Goal: Task Accomplishment & Management: Complete application form

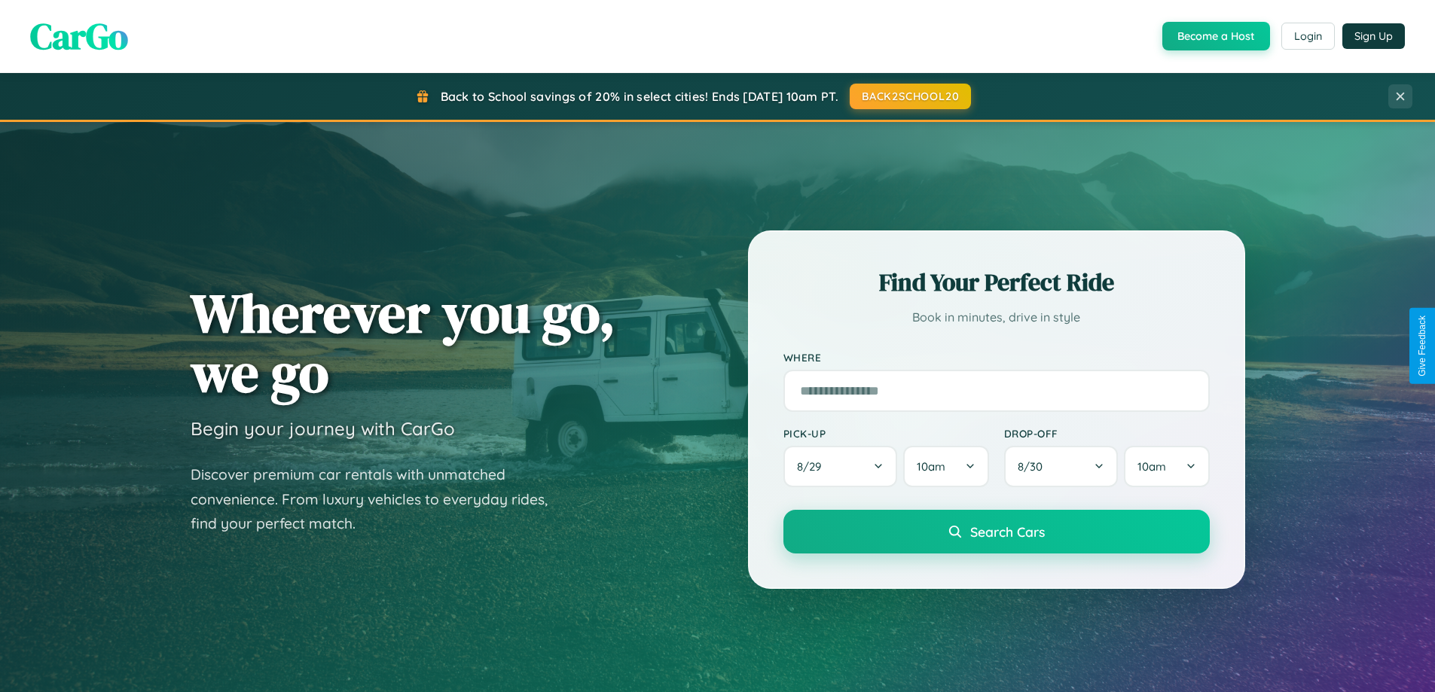
scroll to position [2898, 0]
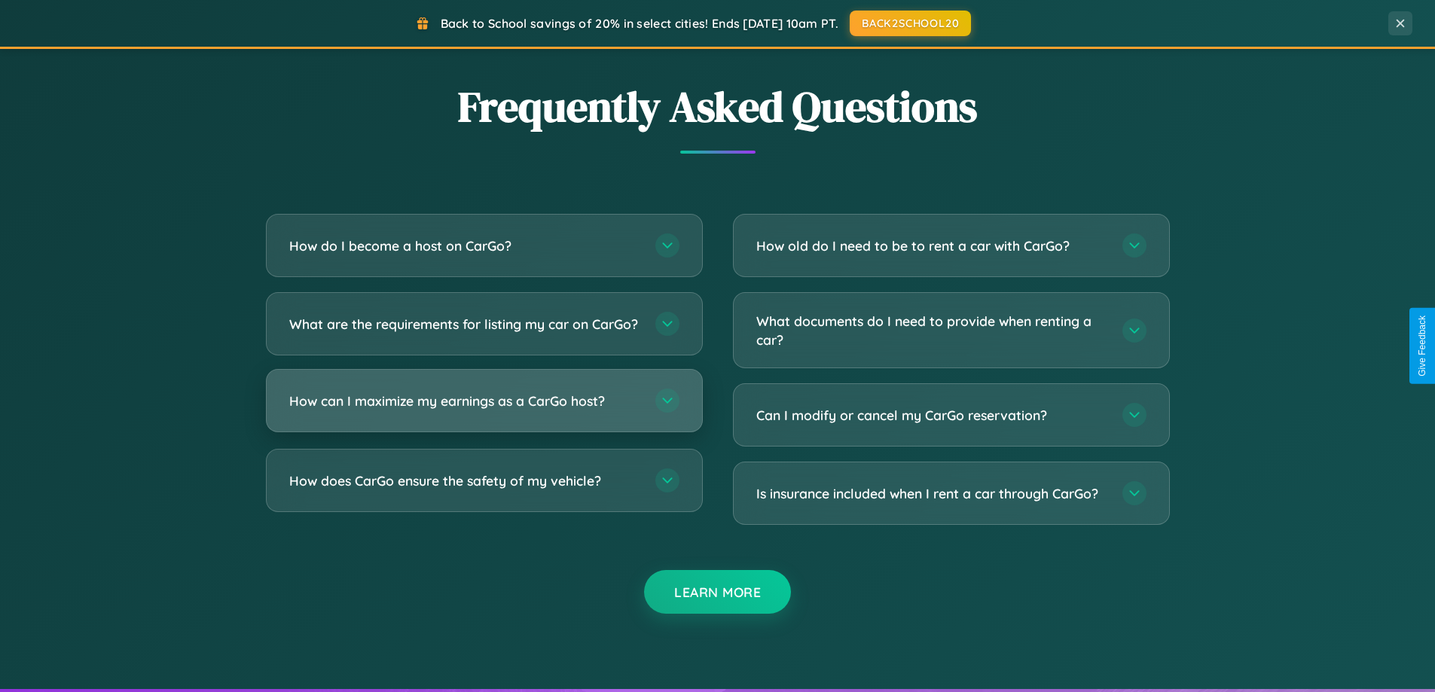
click at [483, 410] on h3 "How can I maximize my earnings as a CarGo host?" at bounding box center [464, 401] width 351 height 19
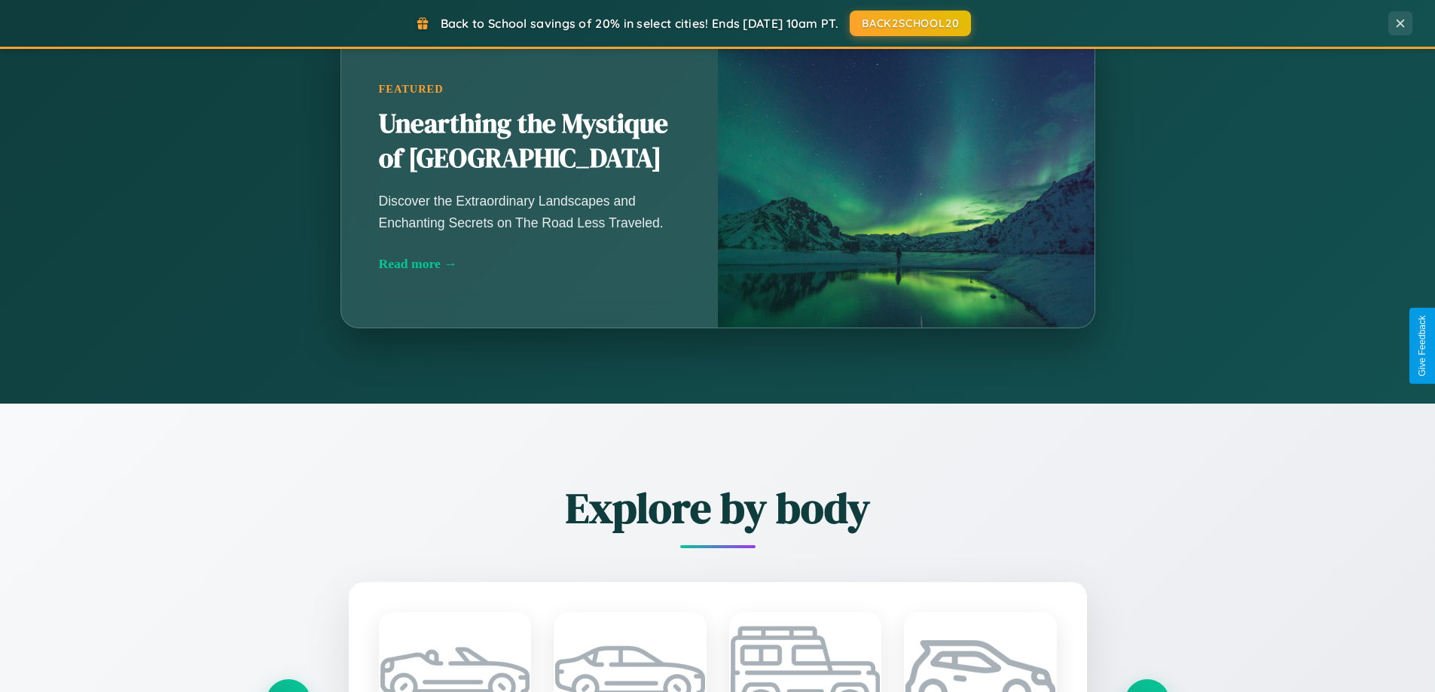
scroll to position [1036, 0]
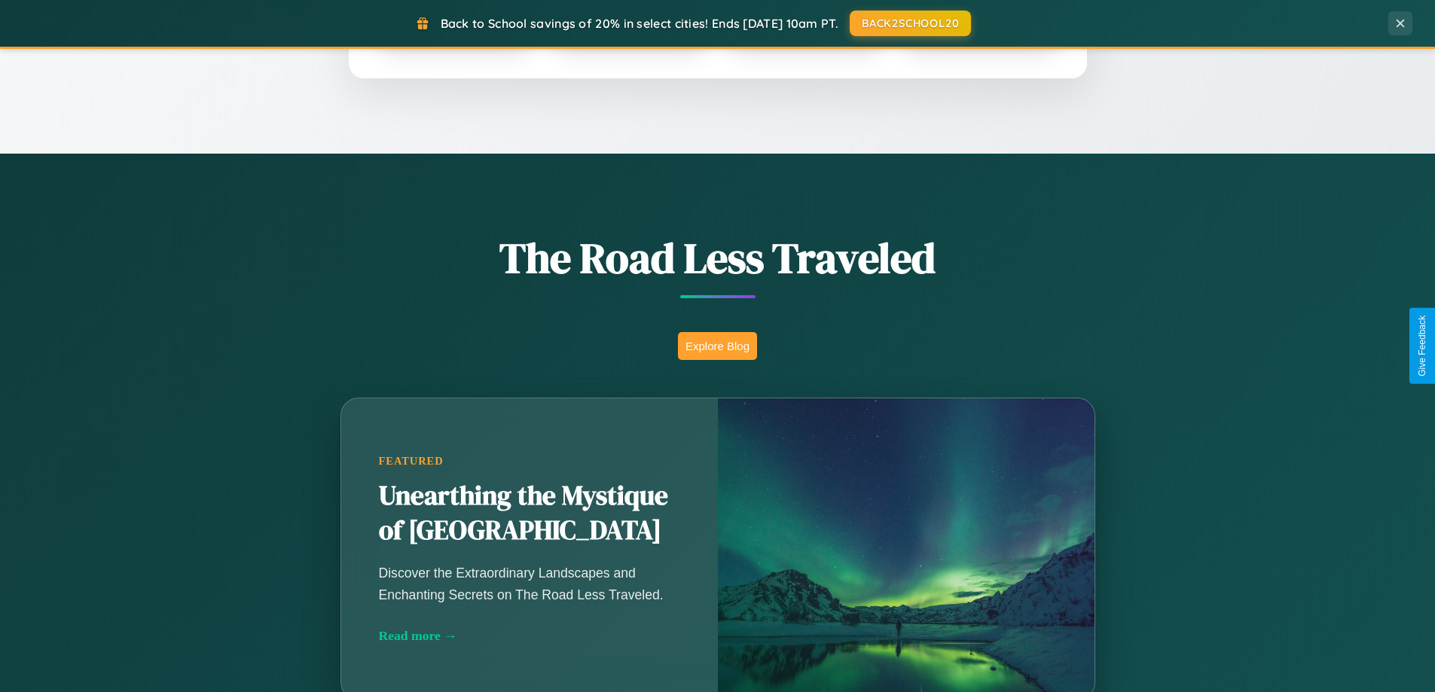
click at [717, 346] on button "Explore Blog" at bounding box center [717, 346] width 79 height 28
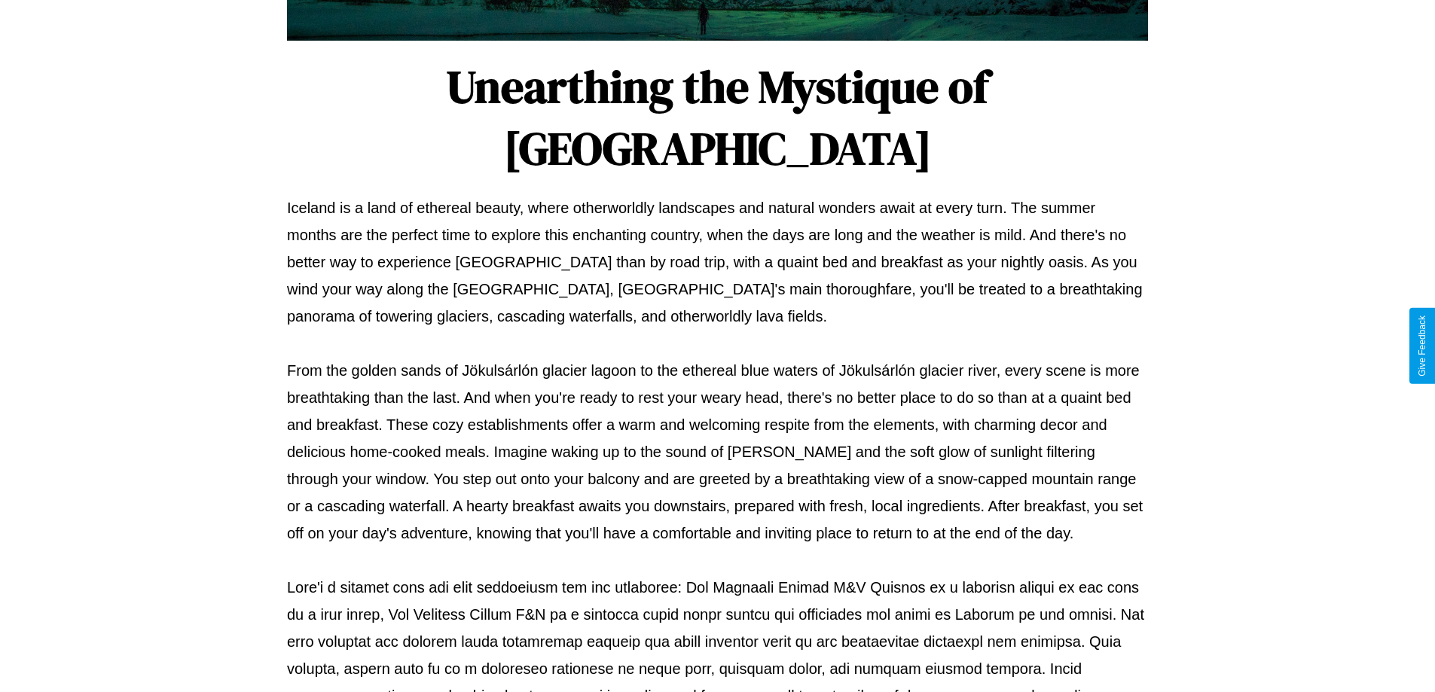
scroll to position [487, 0]
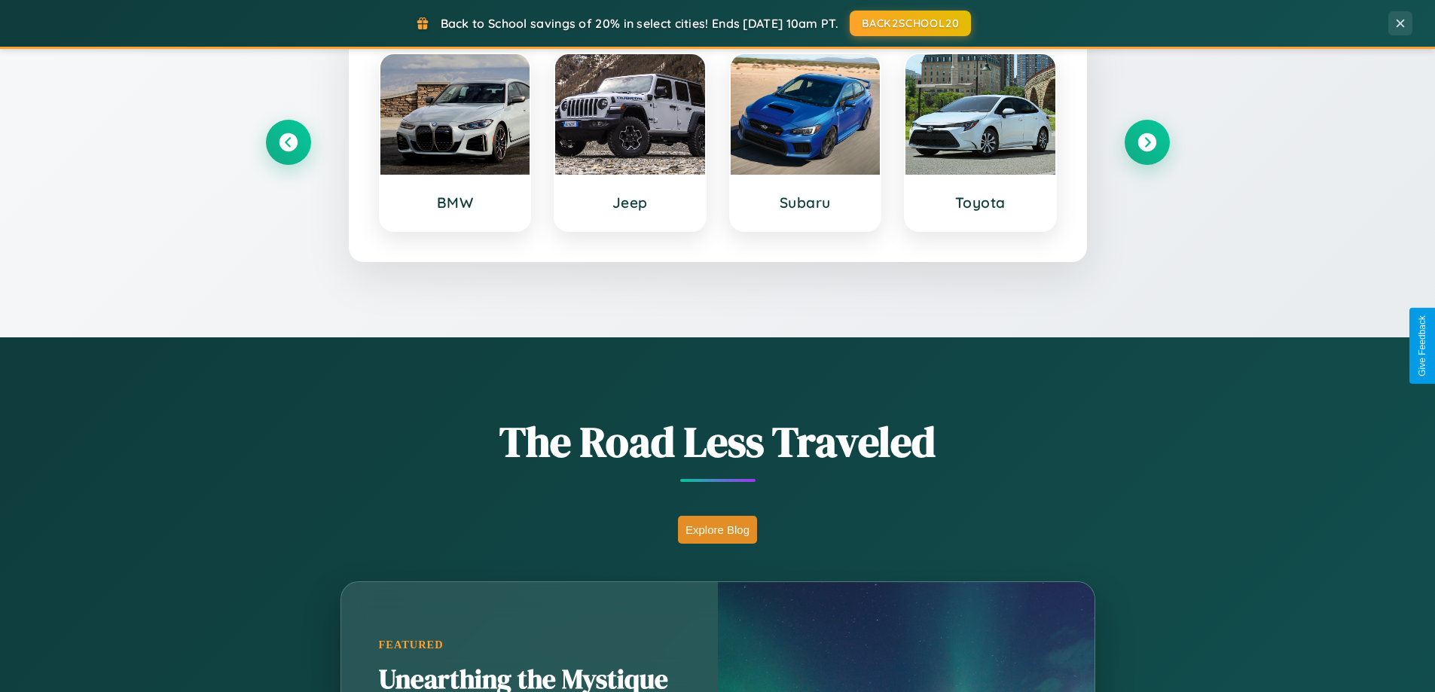
scroll to position [649, 0]
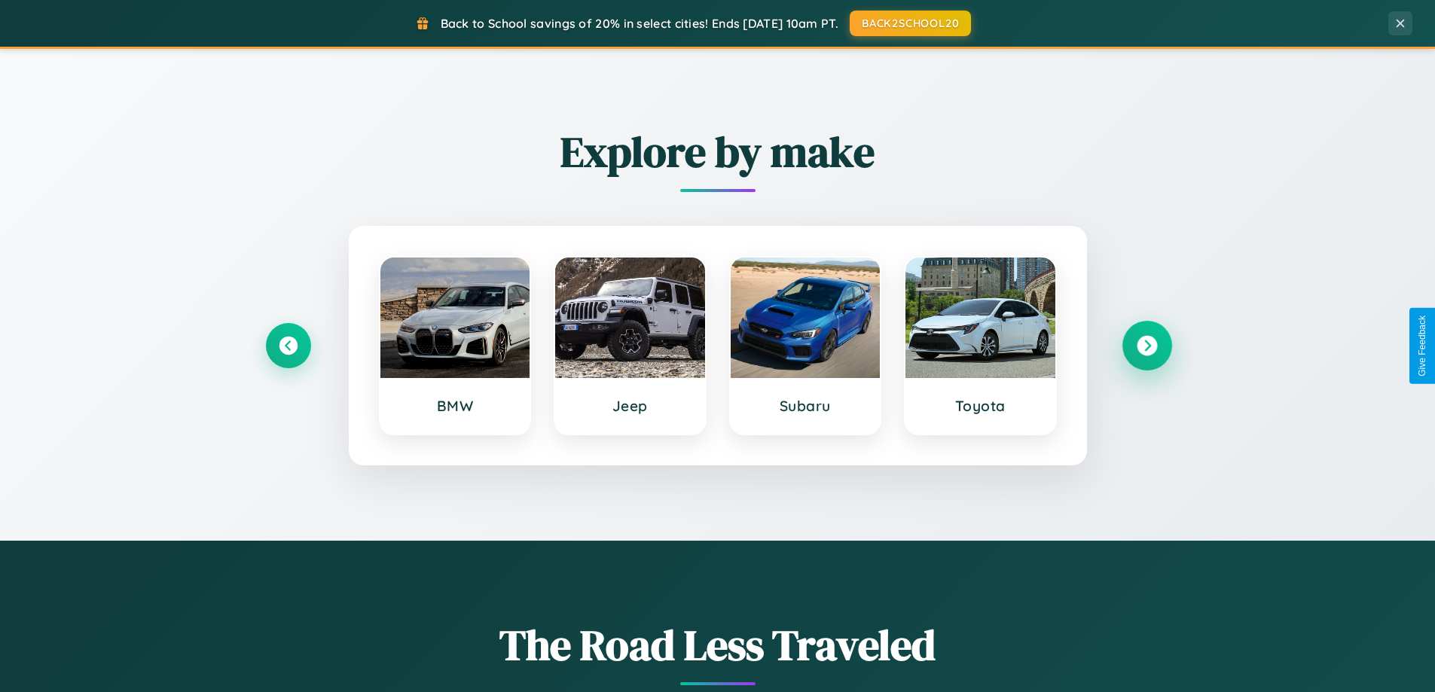
click at [1146, 346] on icon at bounding box center [1146, 346] width 20 height 20
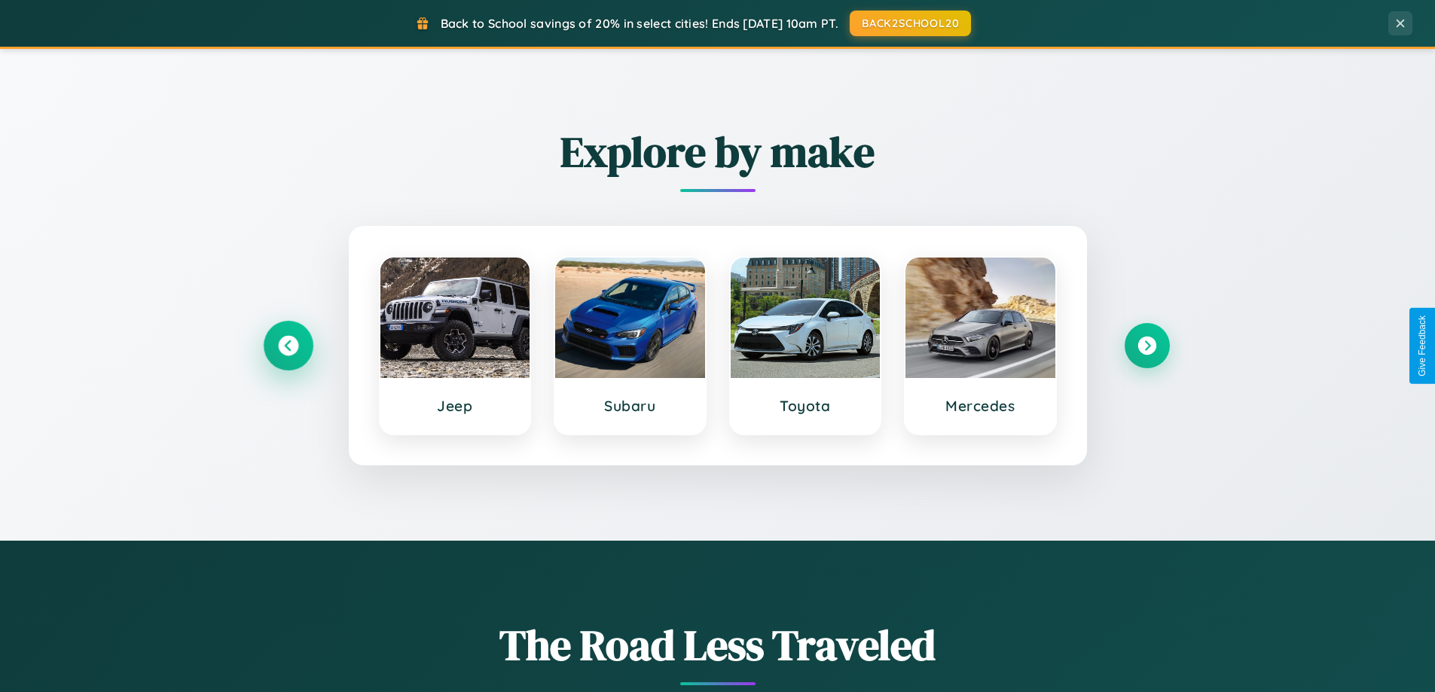
click at [288, 346] on icon at bounding box center [288, 346] width 20 height 20
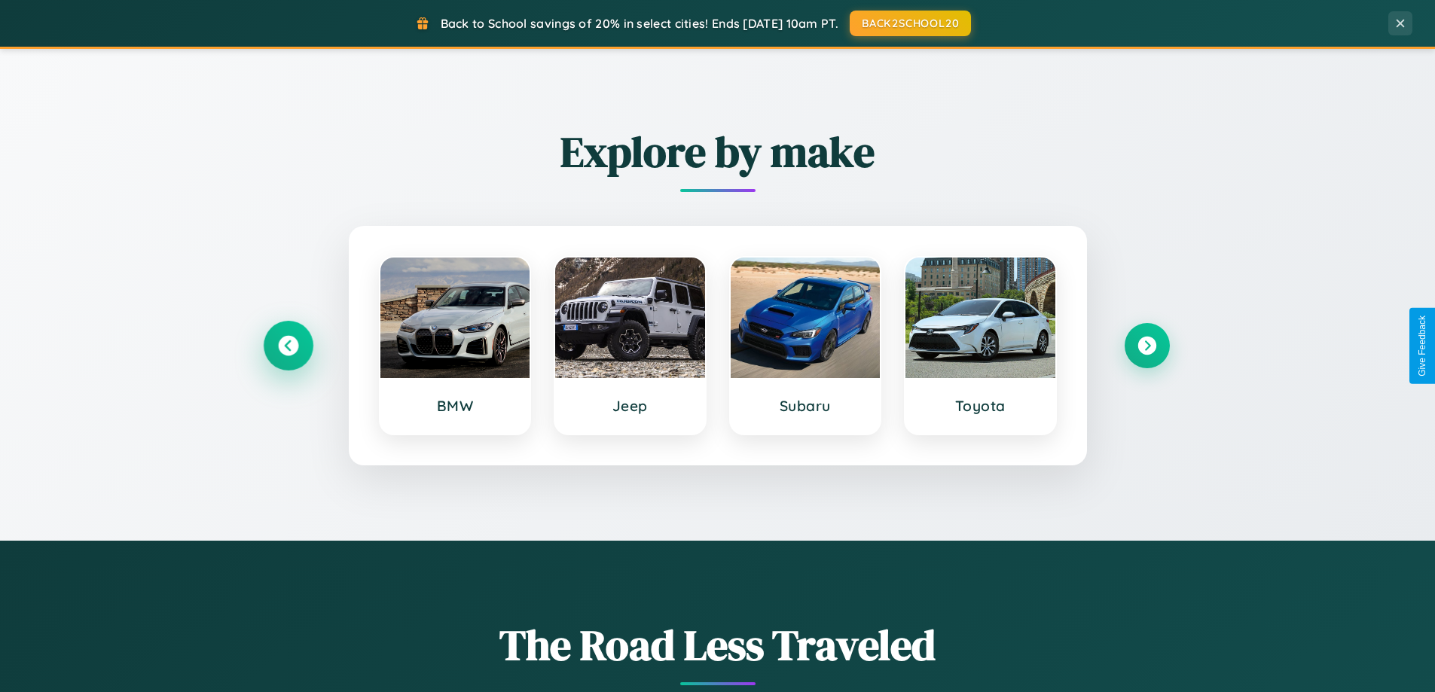
click at [288, 346] on icon at bounding box center [288, 346] width 20 height 20
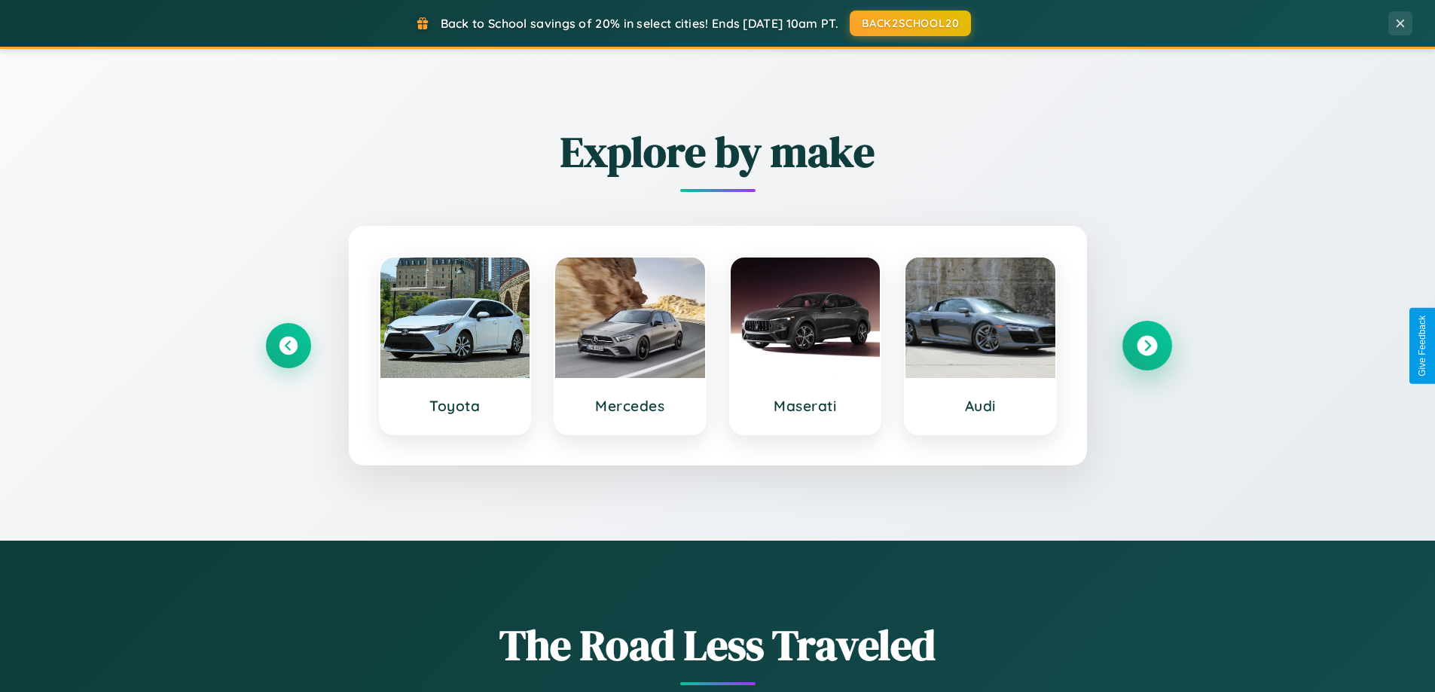
click at [1146, 346] on icon at bounding box center [1146, 346] width 20 height 20
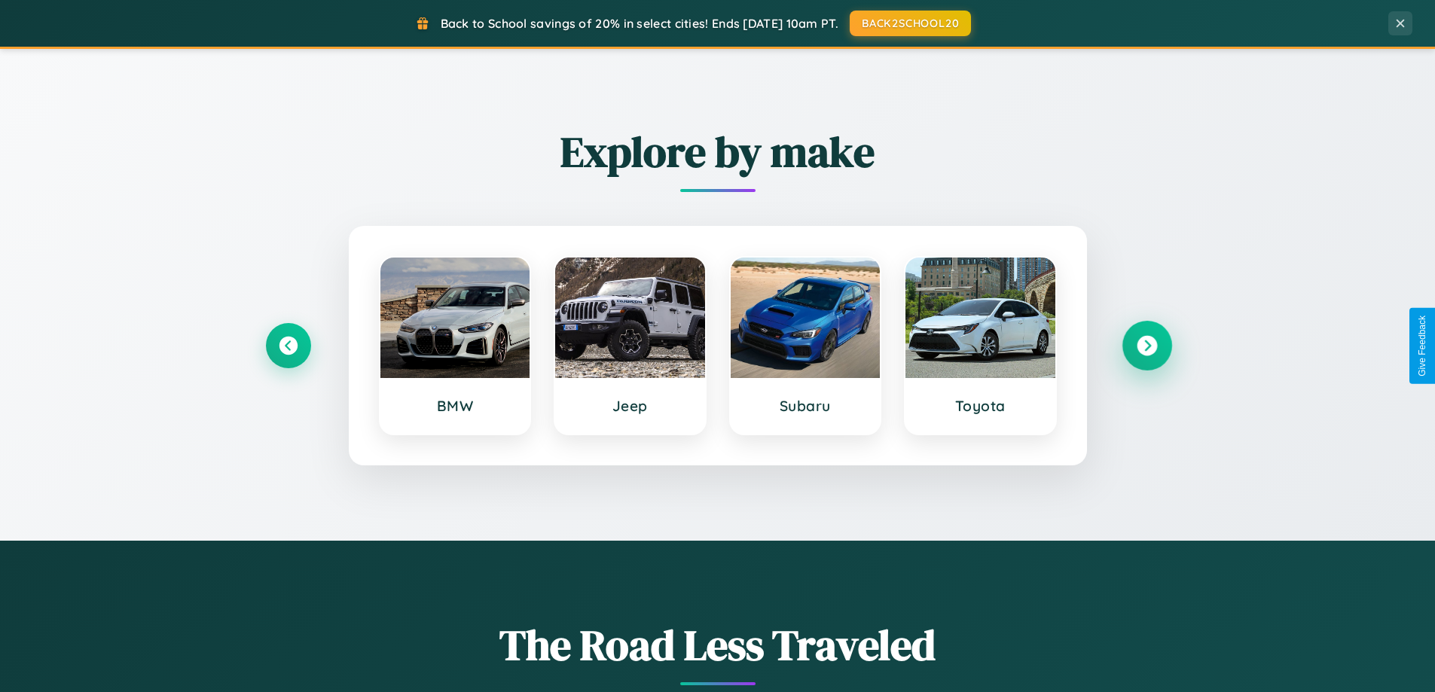
click at [1146, 346] on icon at bounding box center [1146, 346] width 20 height 20
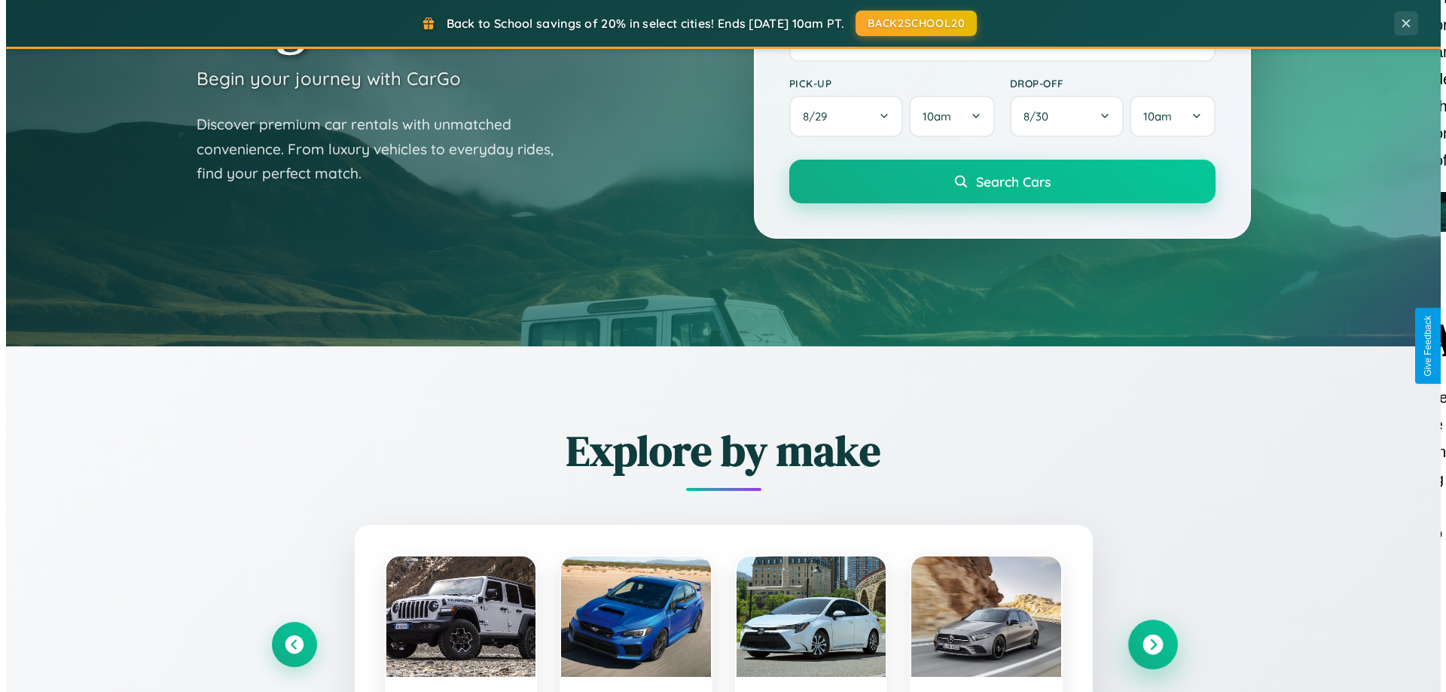
scroll to position [0, 0]
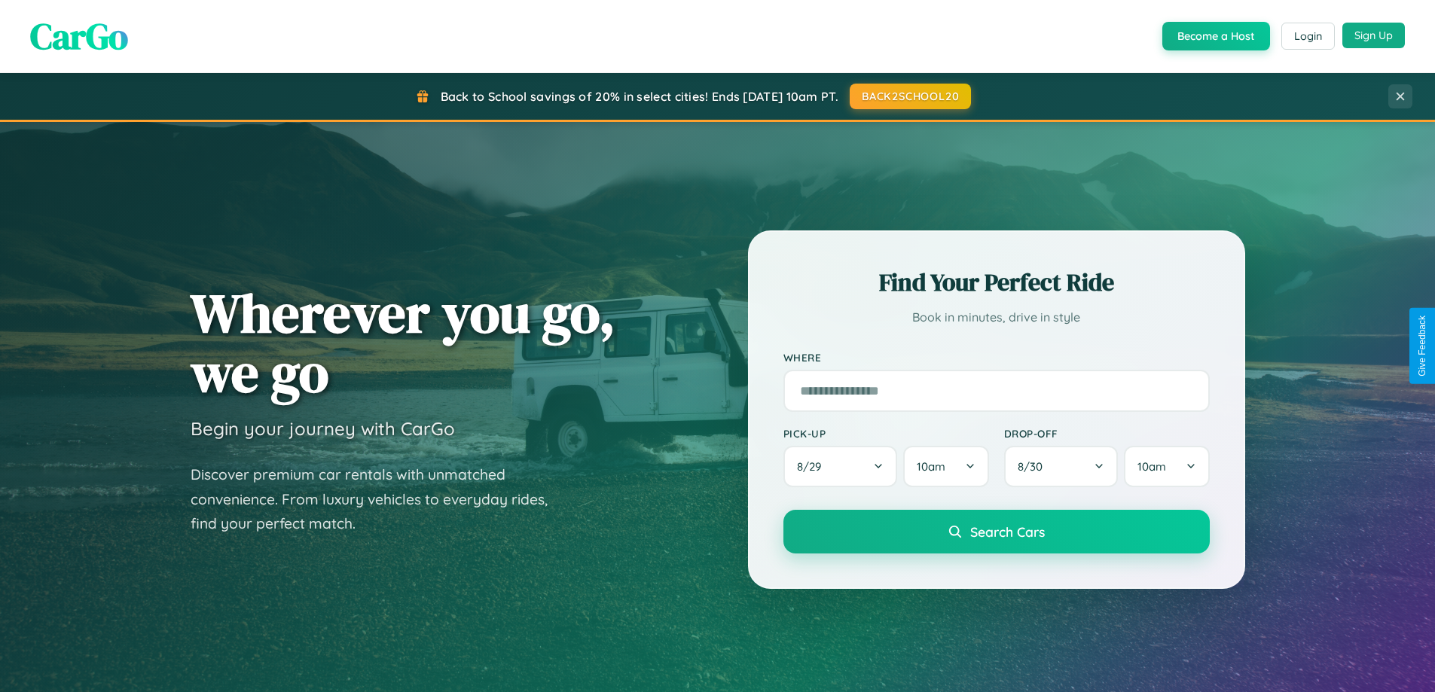
click at [1373, 35] on button "Sign Up" at bounding box center [1373, 36] width 63 height 26
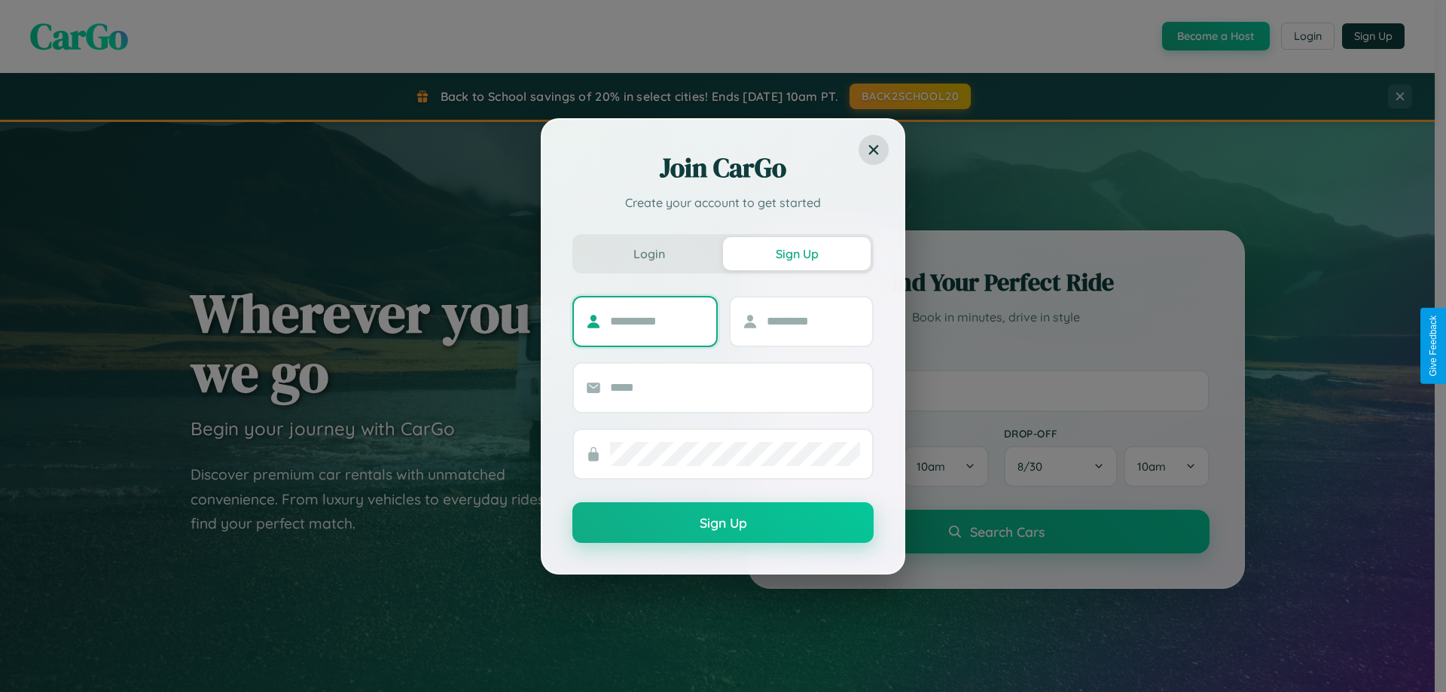
click at [657, 321] on input "text" at bounding box center [657, 322] width 94 height 24
type input "*****"
click at [813, 321] on input "text" at bounding box center [814, 322] width 94 height 24
type input "******"
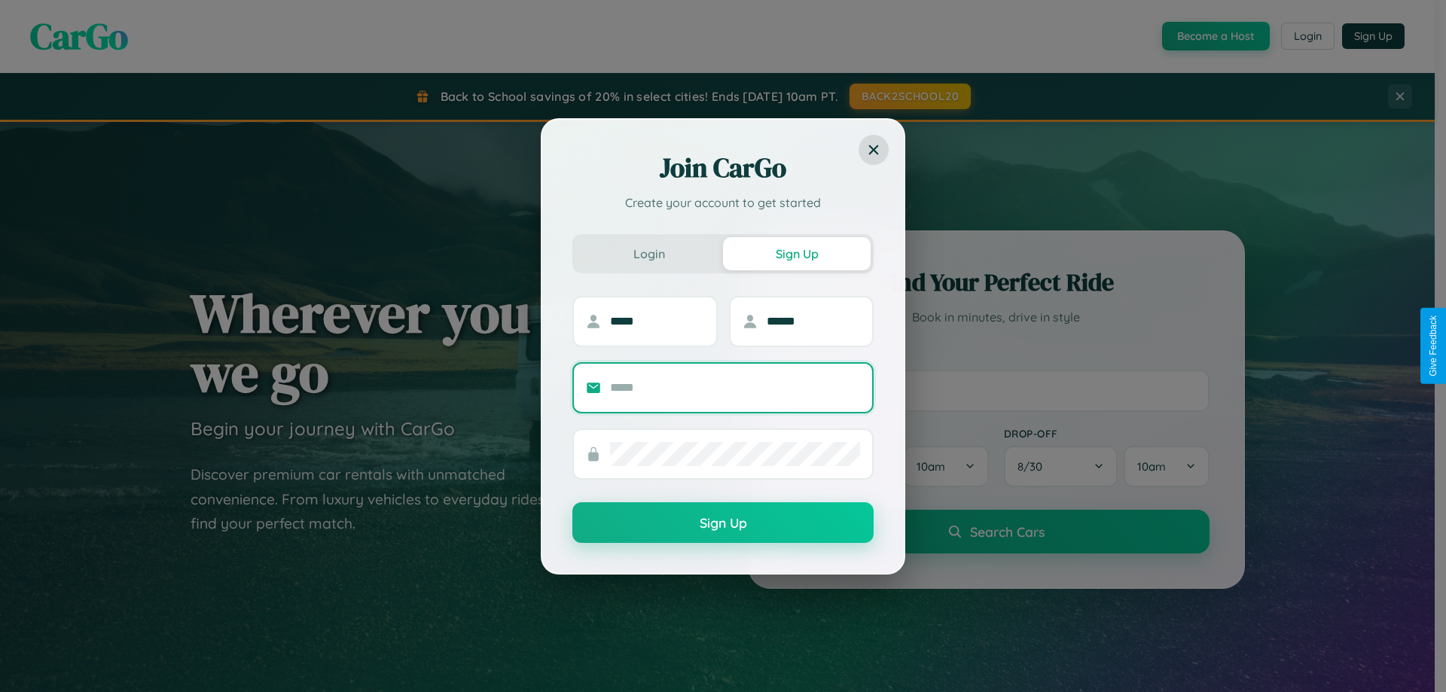
click at [735, 387] on input "text" at bounding box center [735, 388] width 250 height 24
type input "**********"
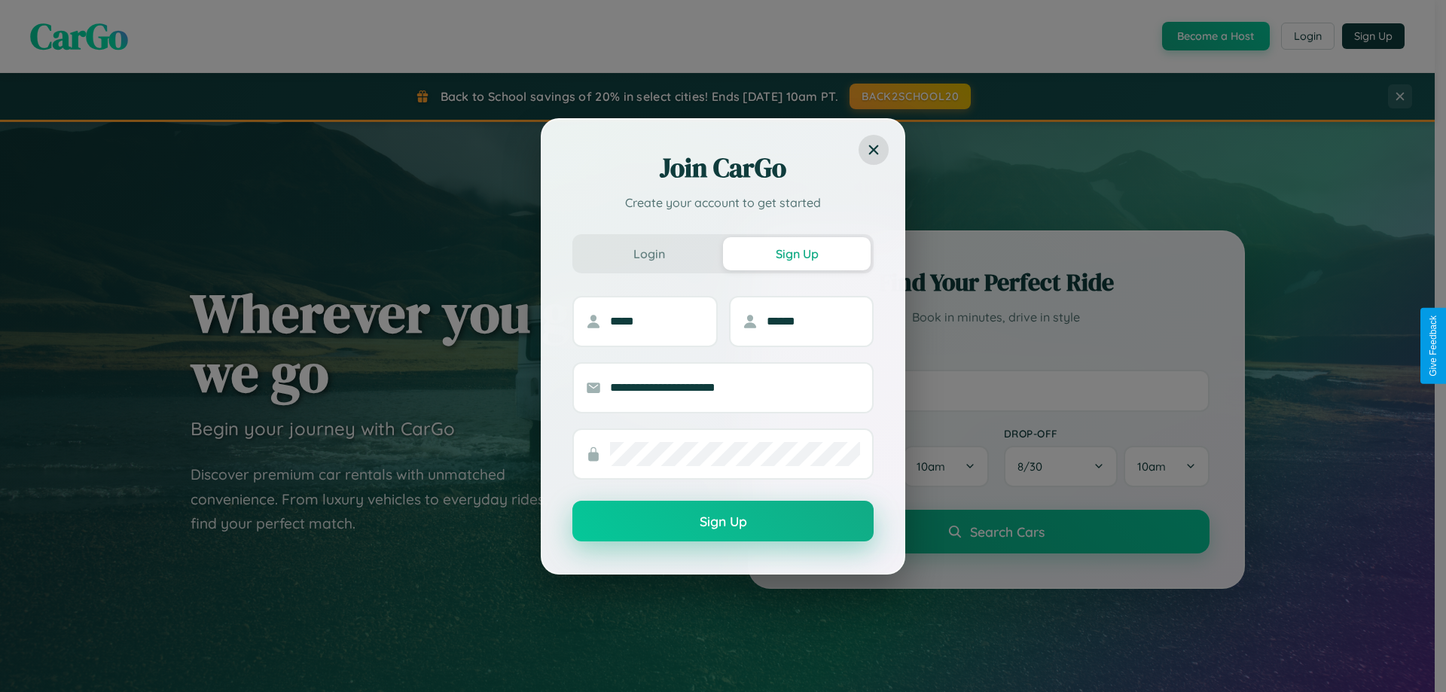
click at [723, 521] on button "Sign Up" at bounding box center [722, 521] width 301 height 41
